Goal: Contribute content: Contribute content

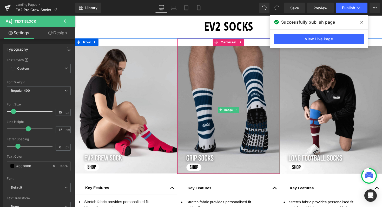
scroll to position [247, 0]
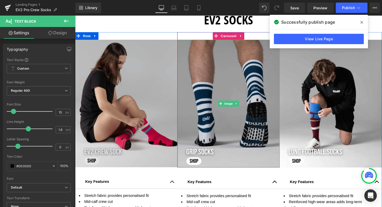
click at [133, 69] on img at bounding box center [127, 105] width 105 height 131
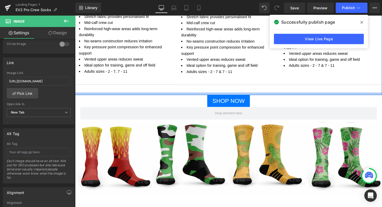
scroll to position [438, 0]
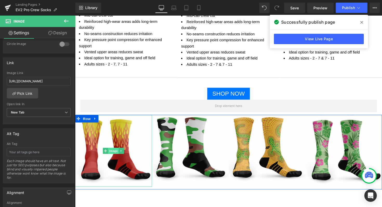
click at [117, 153] on span "Image" at bounding box center [114, 154] width 11 height 6
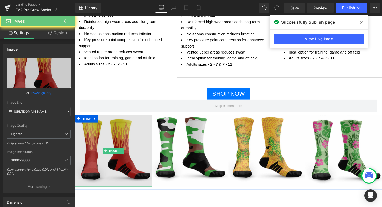
click at [120, 140] on img at bounding box center [114, 154] width 79 height 74
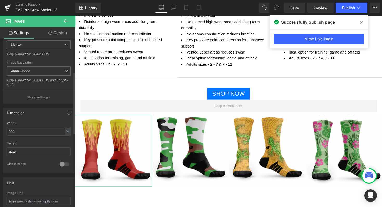
scroll to position [90, 0]
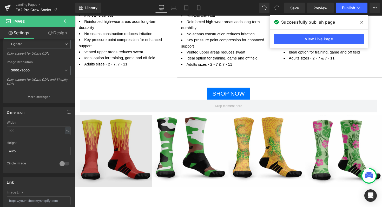
click at [123, 136] on img at bounding box center [114, 154] width 79 height 74
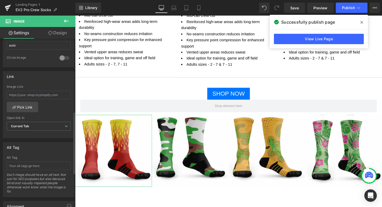
scroll to position [200, 0]
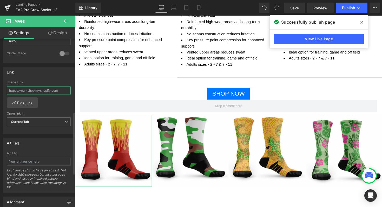
click at [31, 92] on input "text" at bounding box center [39, 90] width 64 height 9
paste input "[URL][DOMAIN_NAME]"
type input "[URL][DOMAIN_NAME]"
click at [32, 122] on span "Current Tab" at bounding box center [39, 121] width 64 height 9
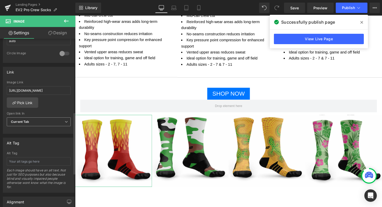
scroll to position [0, 0]
click at [33, 141] on li "New Tab" at bounding box center [38, 139] width 62 height 8
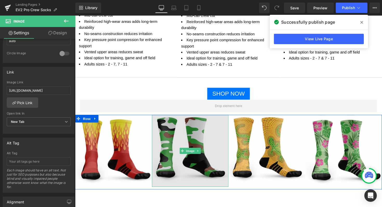
click at [173, 150] on img at bounding box center [193, 154] width 79 height 74
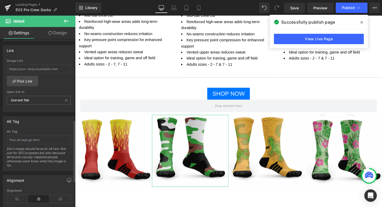
scroll to position [220, 0]
click at [35, 69] on input "text" at bounding box center [39, 70] width 64 height 9
paste input "[URL][DOMAIN_NAME]"
type input "[URL][DOMAIN_NAME]"
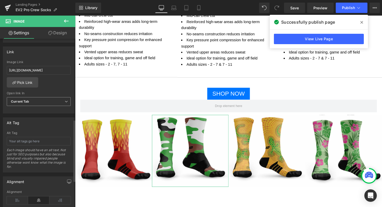
click at [51, 101] on span "Current Tab" at bounding box center [39, 101] width 64 height 9
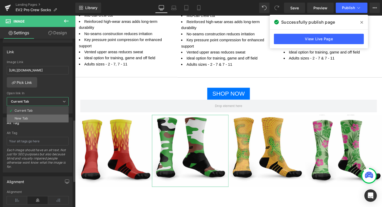
click at [37, 120] on li "New Tab" at bounding box center [38, 119] width 62 height 8
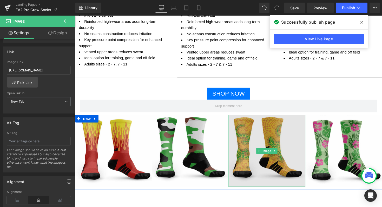
click at [250, 137] on img at bounding box center [271, 154] width 79 height 74
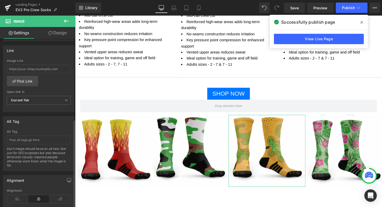
scroll to position [221, 0]
click at [34, 70] on input "text" at bounding box center [39, 69] width 64 height 9
paste input "[URL][DOMAIN_NAME]"
type input "[URL][DOMAIN_NAME]"
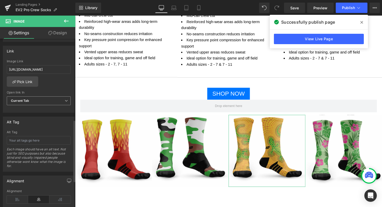
scroll to position [0, 0]
click at [39, 100] on span "Current Tab" at bounding box center [39, 100] width 64 height 9
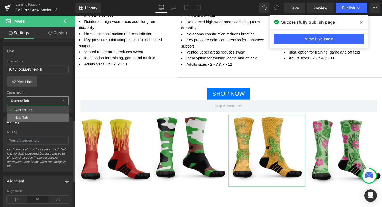
click at [30, 116] on li "New Tab" at bounding box center [38, 118] width 62 height 8
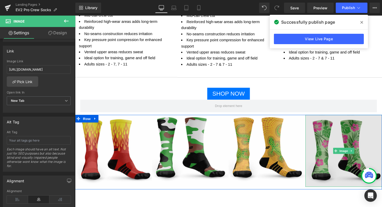
click at [332, 137] on img at bounding box center [350, 154] width 79 height 74
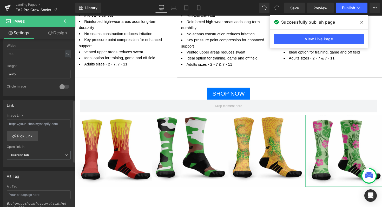
scroll to position [168, 0]
click at [20, 123] on input "text" at bounding box center [39, 122] width 64 height 9
paste input "[URL][DOMAIN_NAME]"
type input "[URL][DOMAIN_NAME]"
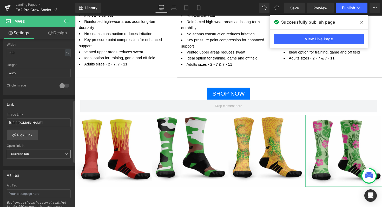
scroll to position [0, 0]
click at [43, 151] on span "Current Tab" at bounding box center [39, 154] width 64 height 9
click at [34, 172] on li "New Tab" at bounding box center [38, 171] width 62 height 8
click at [296, 7] on span "Save" at bounding box center [294, 7] width 9 height 5
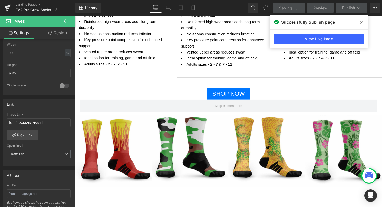
click at [362, 23] on icon at bounding box center [361, 22] width 3 height 3
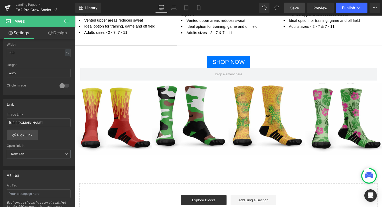
scroll to position [484, 0]
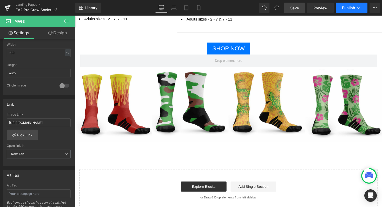
click at [347, 6] on span "Publish" at bounding box center [348, 8] width 13 height 4
click at [229, 48] on span "Button" at bounding box center [230, 49] width 12 height 6
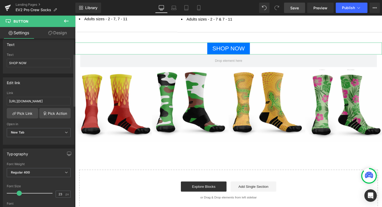
scroll to position [48, 0]
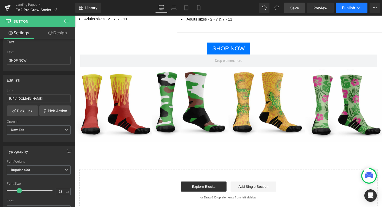
click at [348, 8] on span "Publish" at bounding box center [348, 8] width 13 height 4
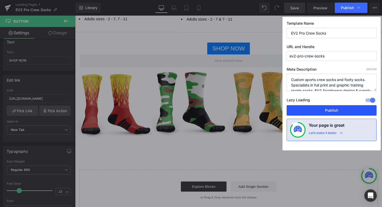
click at [311, 111] on button "Publish" at bounding box center [332, 110] width 90 height 10
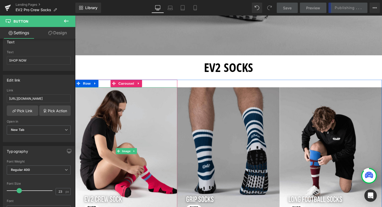
scroll to position [266, 0]
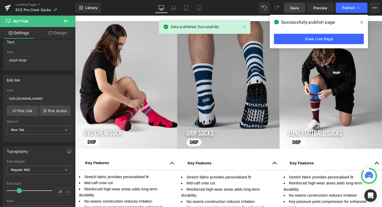
click at [365, 22] on span at bounding box center [362, 22] width 8 height 8
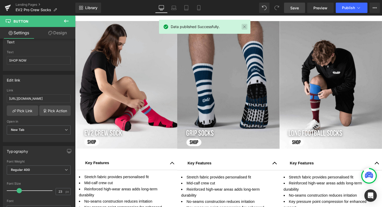
click at [244, 25] on link at bounding box center [245, 27] width 6 height 6
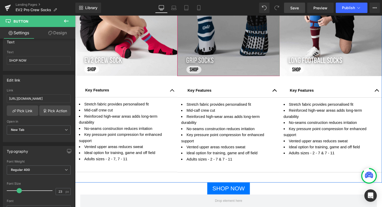
scroll to position [0, 0]
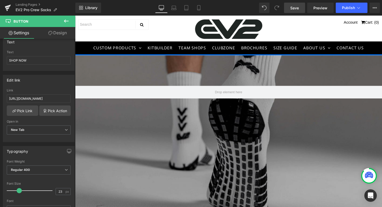
click at [64, 20] on icon at bounding box center [66, 21] width 6 height 6
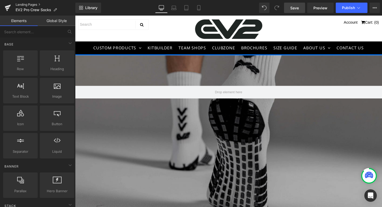
click at [22, 5] on link "Landing Pages" at bounding box center [46, 5] width 60 height 4
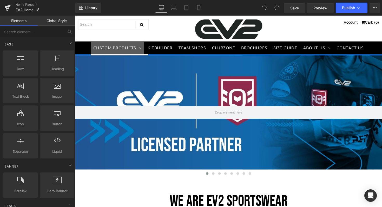
click at [122, 50] on link "CUSTOM PRODUCTS" at bounding box center [118, 48] width 55 height 13
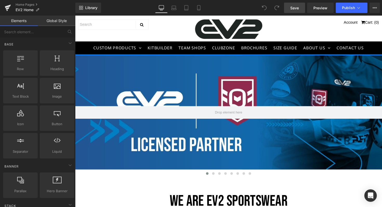
click at [294, 9] on span "Save" at bounding box center [294, 7] width 9 height 5
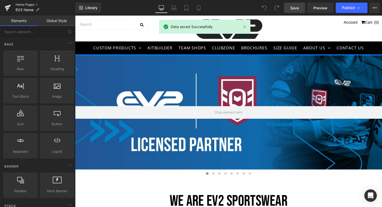
click at [21, 3] on link "Home Pages" at bounding box center [46, 5] width 60 height 4
